Goal: Information Seeking & Learning: Understand process/instructions

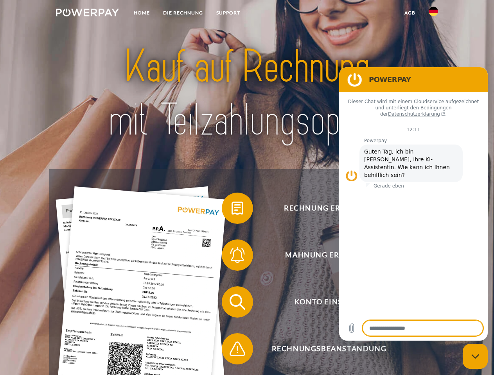
click at [87, 14] on img at bounding box center [87, 13] width 63 height 8
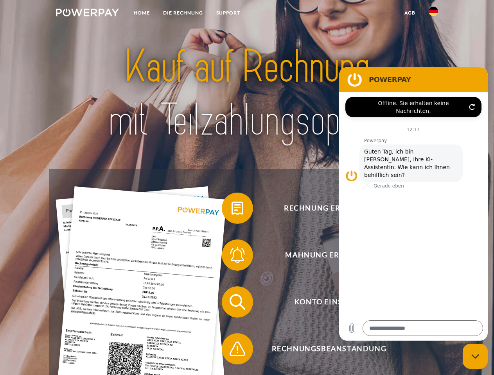
click at [433, 14] on img at bounding box center [433, 11] width 9 height 9
click at [409, 13] on link "agb" at bounding box center [410, 13] width 24 height 14
click at [231, 210] on span at bounding box center [225, 208] width 39 height 39
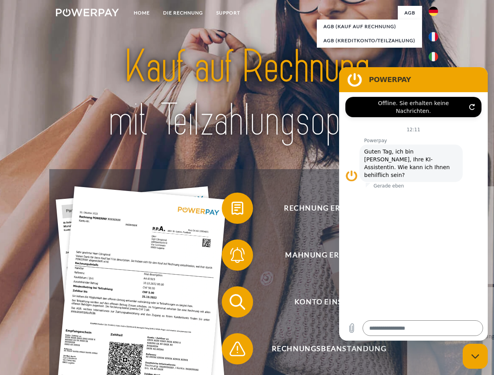
click at [231, 257] on span at bounding box center [225, 255] width 39 height 39
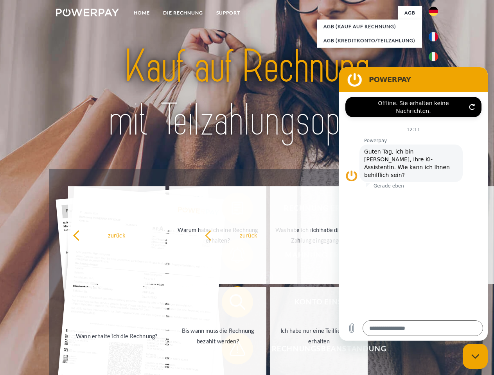
click at [231, 351] on span at bounding box center [225, 349] width 39 height 39
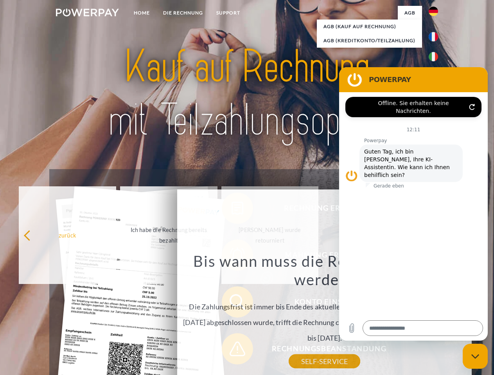
click at [475, 357] on icon "Messaging-Fenster schließen" at bounding box center [475, 356] width 8 height 5
type textarea "*"
